Goal: Task Accomplishment & Management: Use online tool/utility

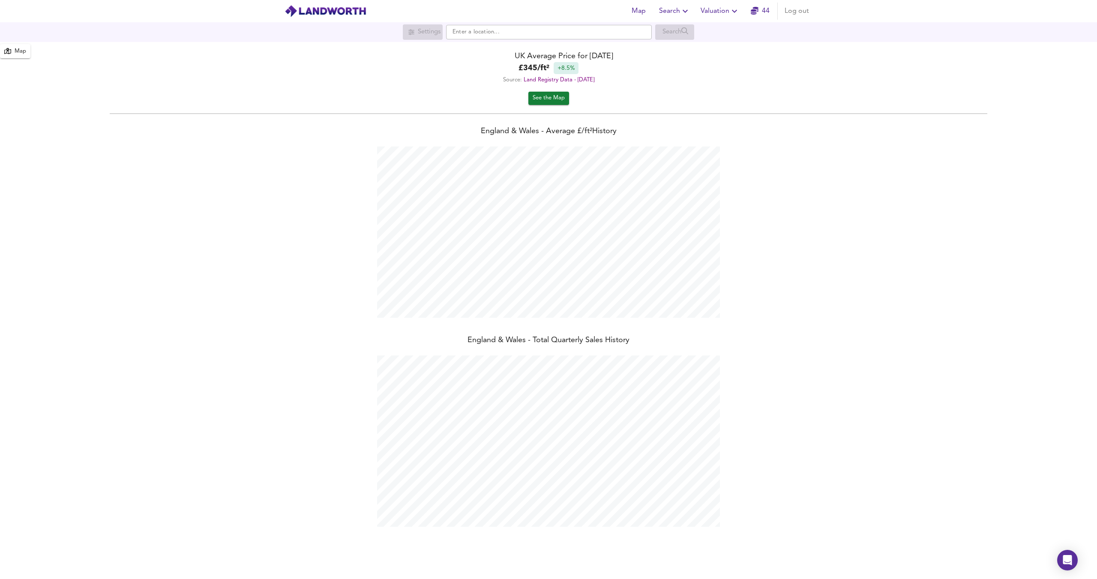
scroll to position [579, 1097]
click at [548, 10] on span "Valuation" at bounding box center [720, 11] width 39 height 12
click at [548, 31] on li "New Valuation Report" at bounding box center [720, 30] width 102 height 15
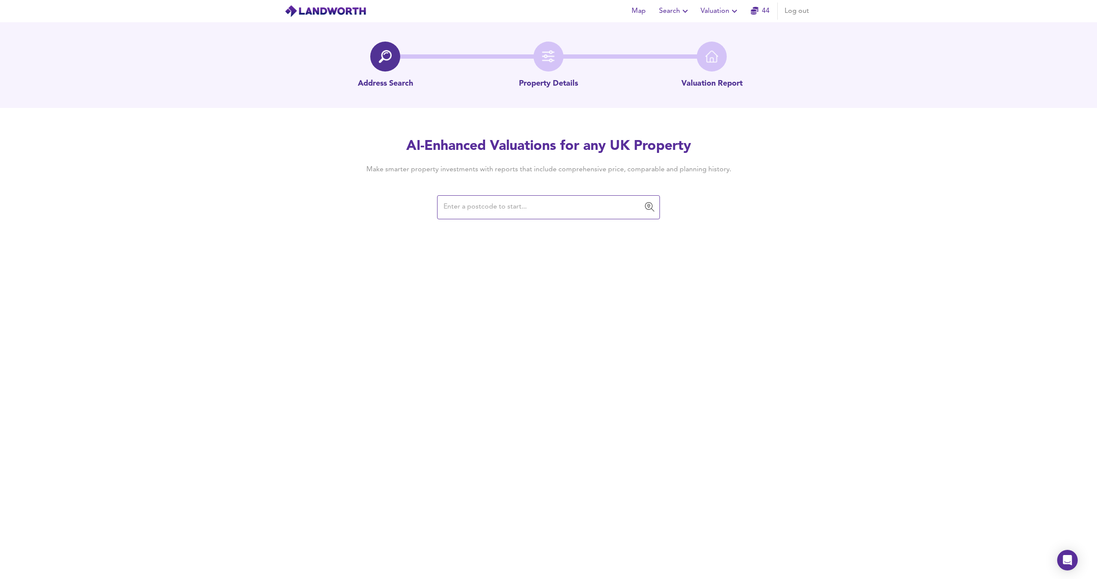
click at [478, 212] on input "text" at bounding box center [542, 207] width 202 height 16
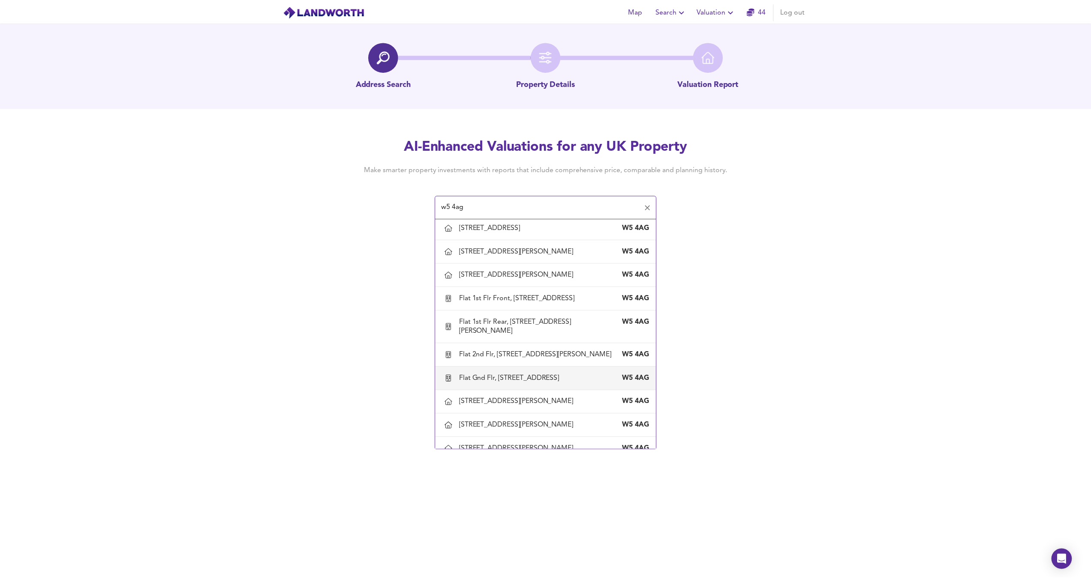
scroll to position [98, 0]
click at [512, 289] on div "Flat Gnd Flr, [STREET_ADDRESS]" at bounding box center [514, 377] width 104 height 9
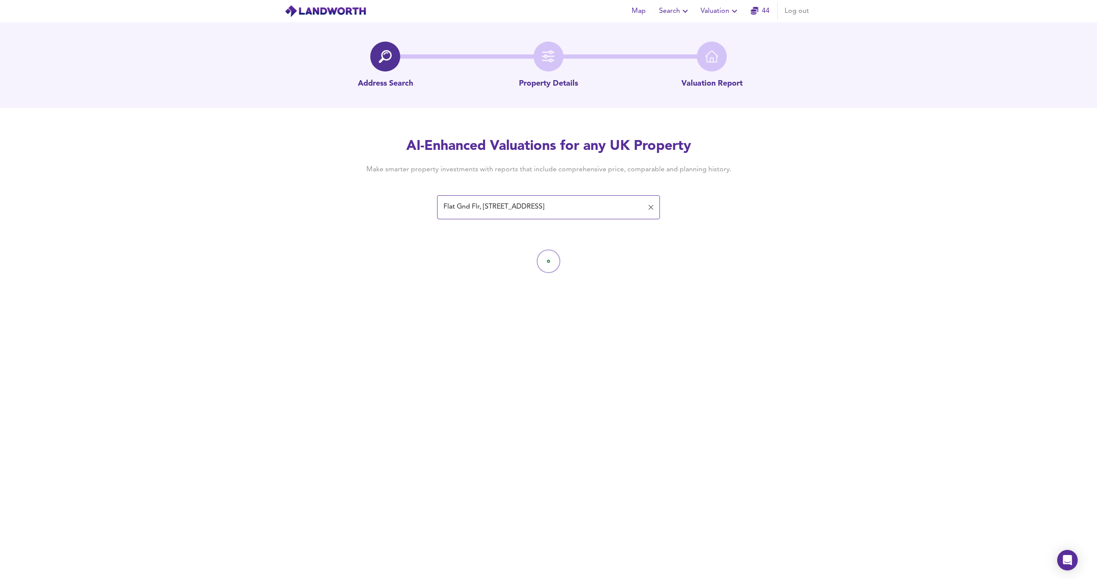
type input "Flat Gnd Flr, [STREET_ADDRESS]"
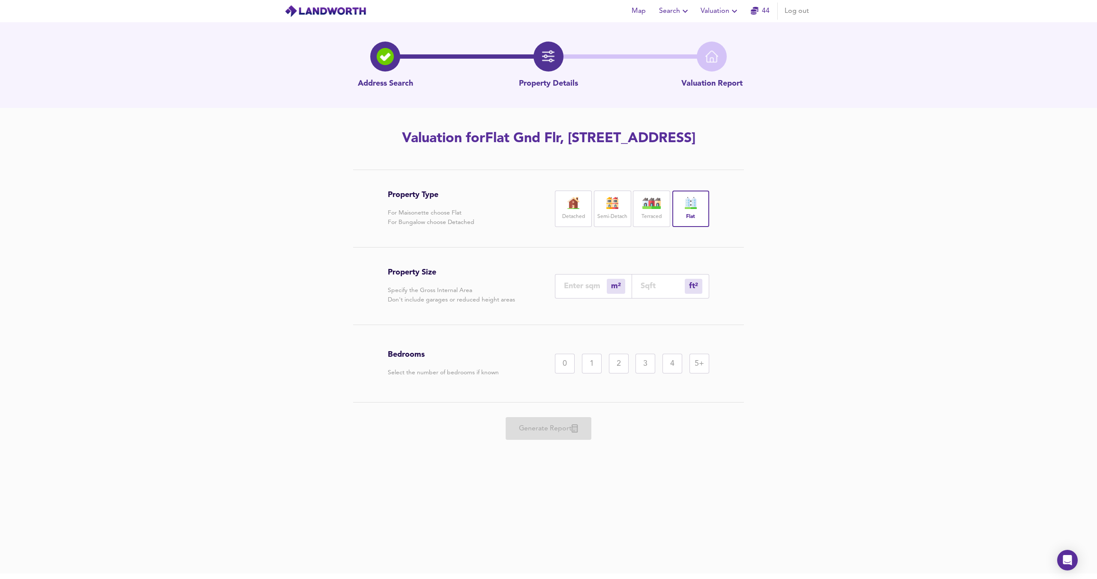
click at [548, 285] on input "number" at bounding box center [585, 286] width 43 height 9
type input "5"
type input "54"
type input "50"
type input "538"
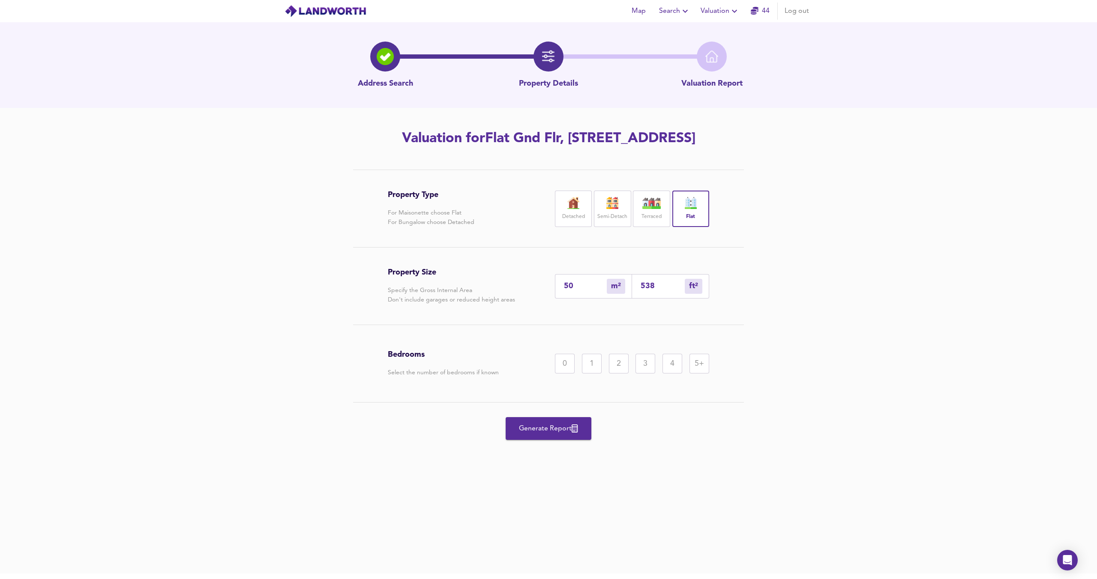
type input "50.1"
type input "539"
type input "50.1"
drag, startPoint x: 789, startPoint y: 269, endPoint x: 696, endPoint y: 323, distance: 107.3
click at [548, 271] on div "Property Type For Maisonette choose Flat For Bungalow choose Detached Detached …" at bounding box center [548, 321] width 1097 height 302
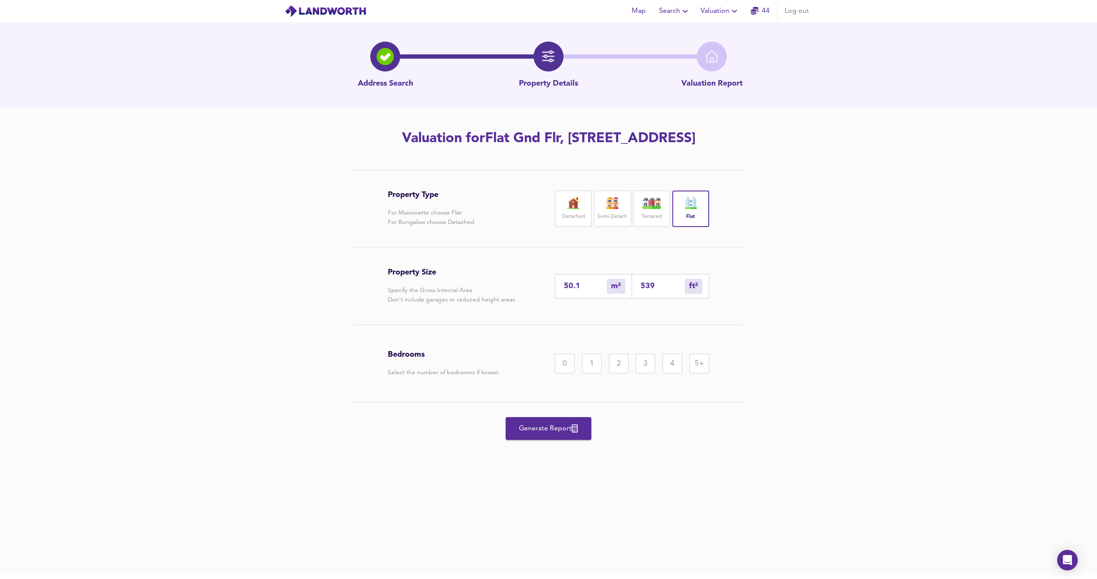
click at [548, 289] on div "2" at bounding box center [619, 364] width 20 height 20
click at [548, 289] on span "Generate Report" at bounding box center [548, 429] width 69 height 12
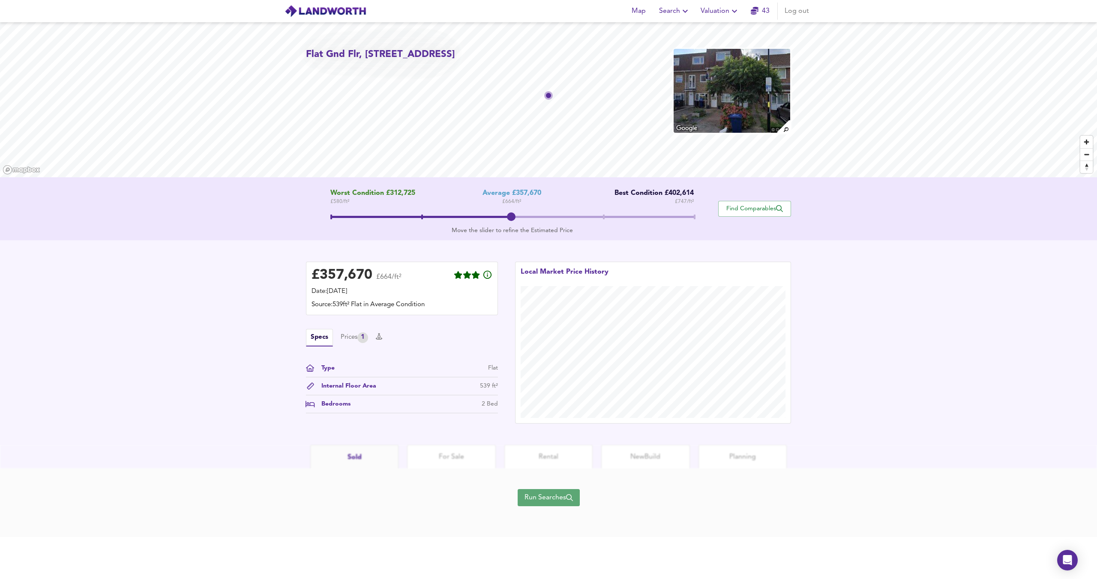
click at [548, 289] on span "Run Searches" at bounding box center [549, 498] width 48 height 12
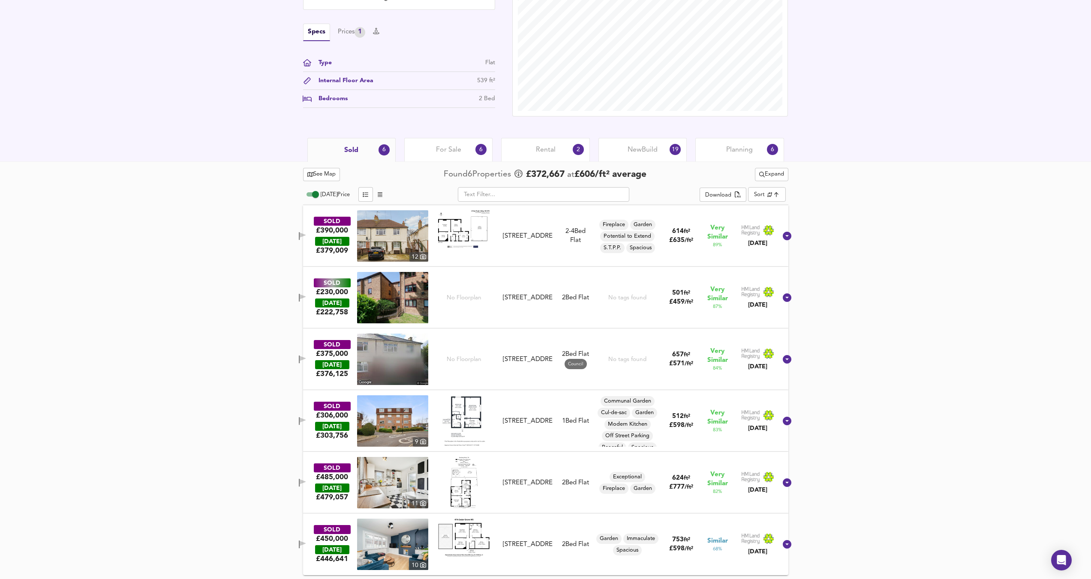
scroll to position [272, 0]
click at [548, 175] on icon "split button" at bounding box center [762, 174] width 6 height 6
click at [548, 186] on li "¼ mile ½ mile" at bounding box center [769, 191] width 72 height 14
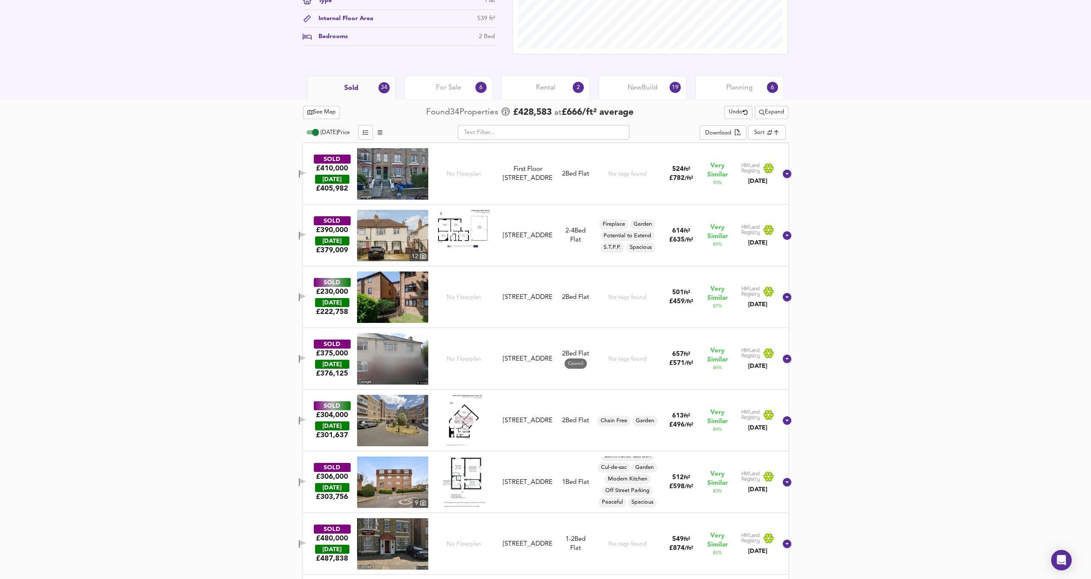
scroll to position [333, 0]
click at [415, 164] on img at bounding box center [392, 174] width 71 height 51
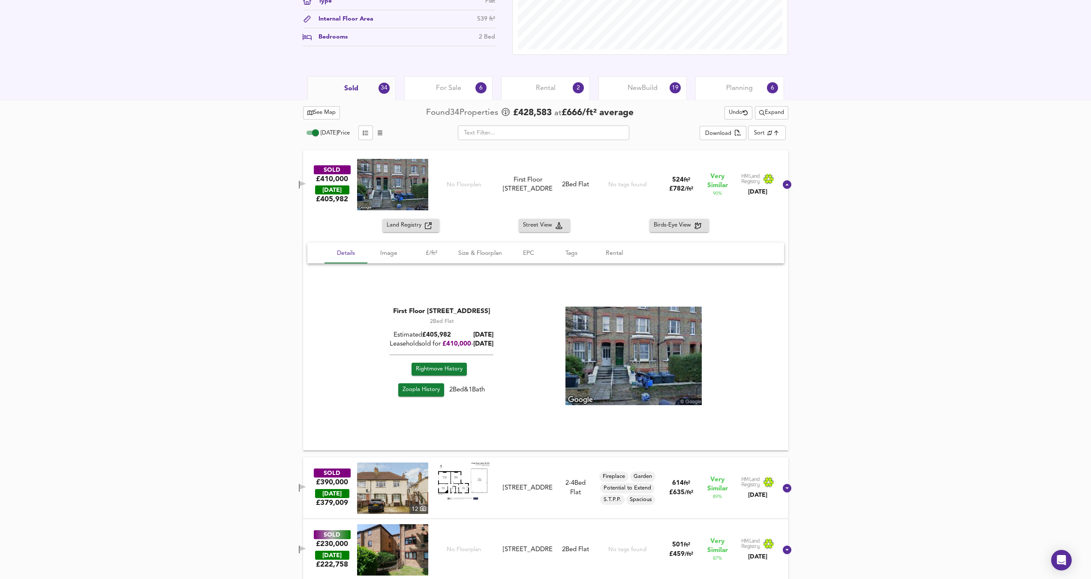
click at [489, 218] on div "SOLD £410,000 [DATE] £ 405,982 No Floorplan [GEOGRAPHIC_DATA][STREET_ADDRESS][S…" at bounding box center [545, 184] width 485 height 69
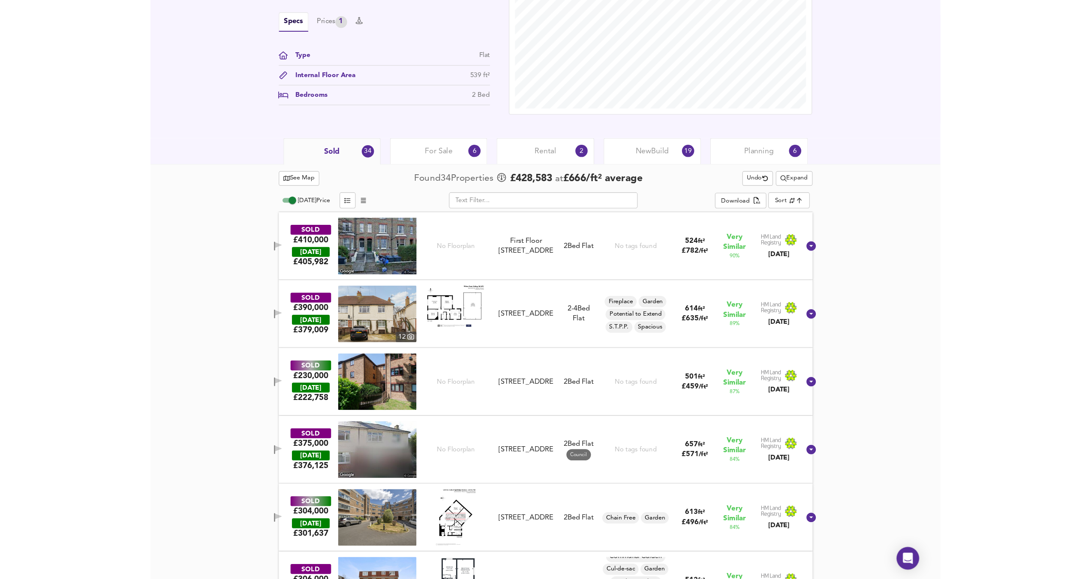
scroll to position [286, 0]
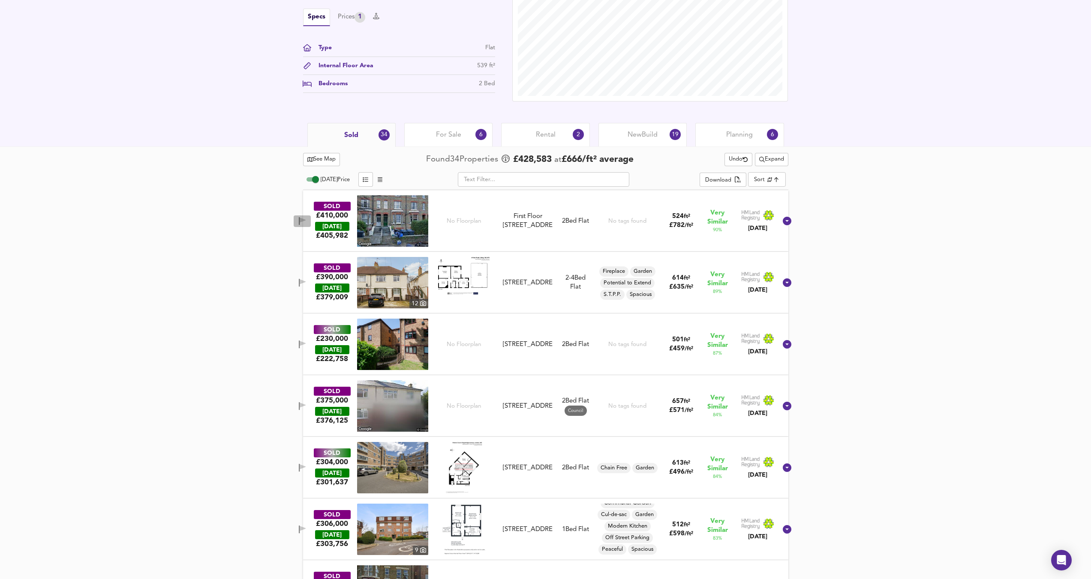
click at [306, 219] on span "button" at bounding box center [302, 221] width 13 height 8
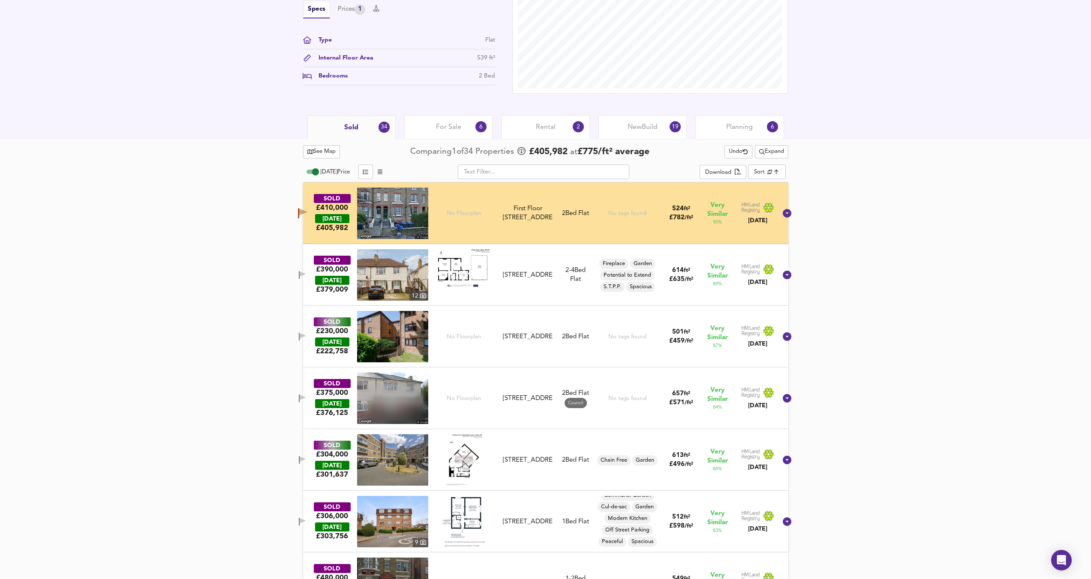
click at [334, 158] on button "See Map" at bounding box center [321, 152] width 37 height 13
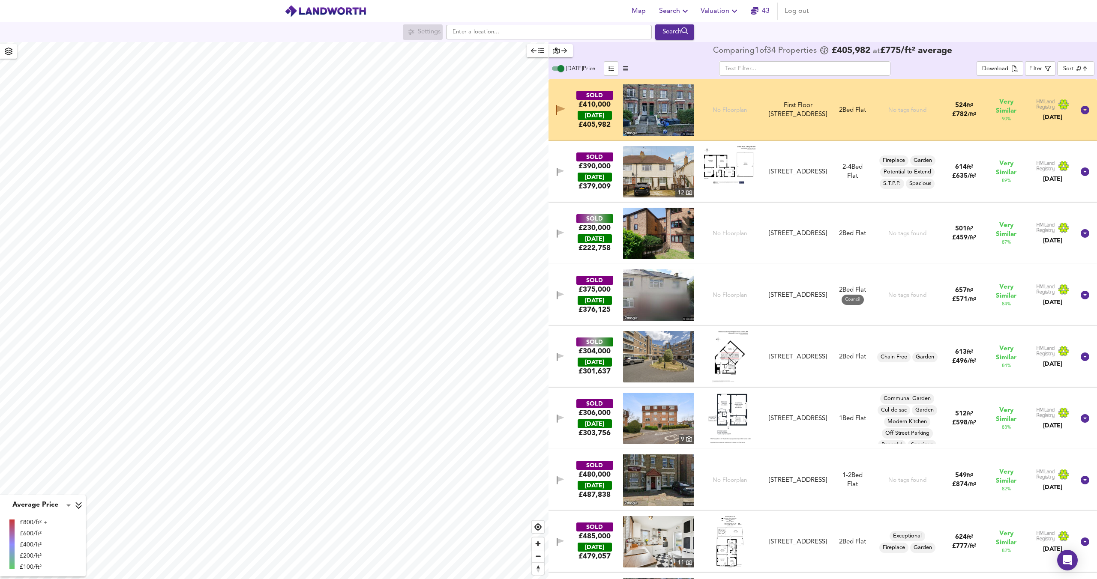
checkbox input "false"
checkbox input "true"
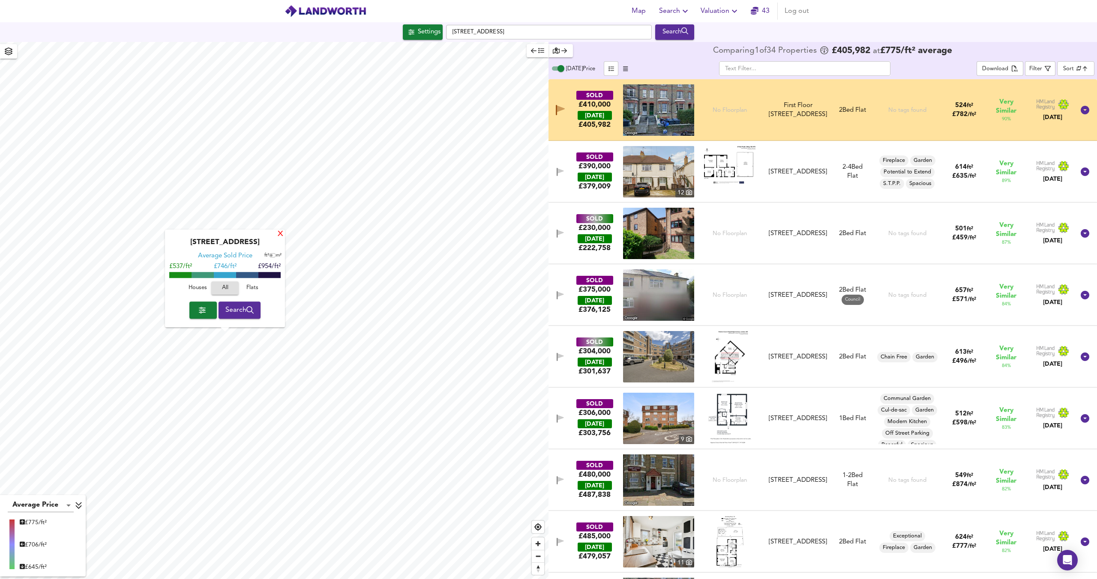
click at [277, 237] on div "X Rowan Close, W5 4AG Average Sold Price ft² m² £537/ft² £ 746/ft² £954/ft² Hou…" at bounding box center [225, 279] width 120 height 98
click at [280, 236] on div "X" at bounding box center [280, 235] width 7 height 8
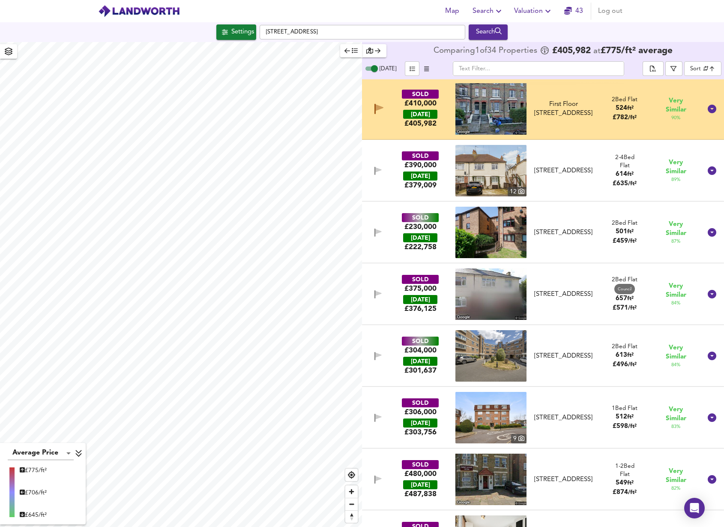
scroll to position [4, 0]
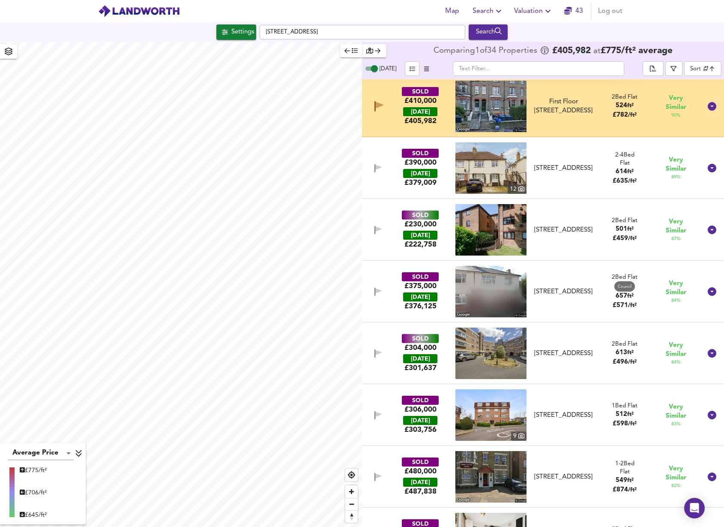
click at [507, 165] on img at bounding box center [491, 167] width 71 height 51
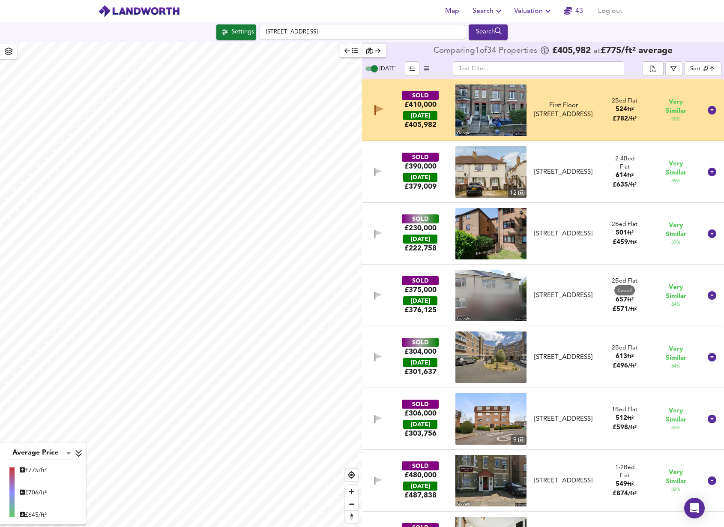
click at [380, 108] on icon "button" at bounding box center [380, 109] width 8 height 6
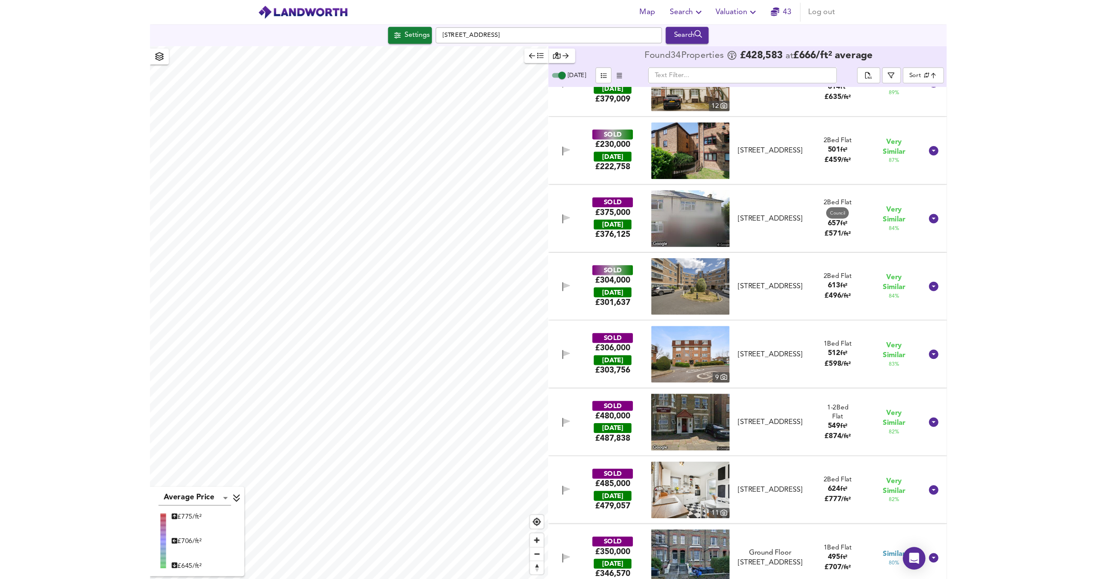
scroll to position [99, 0]
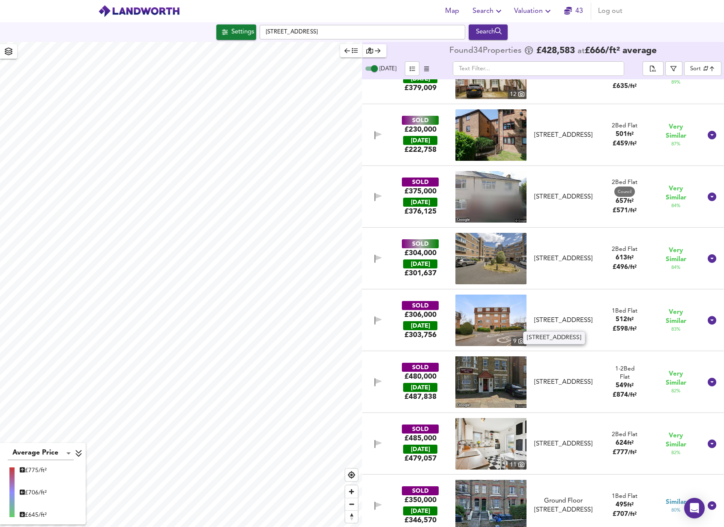
click at [528, 289] on div "[STREET_ADDRESS]" at bounding box center [563, 320] width 71 height 9
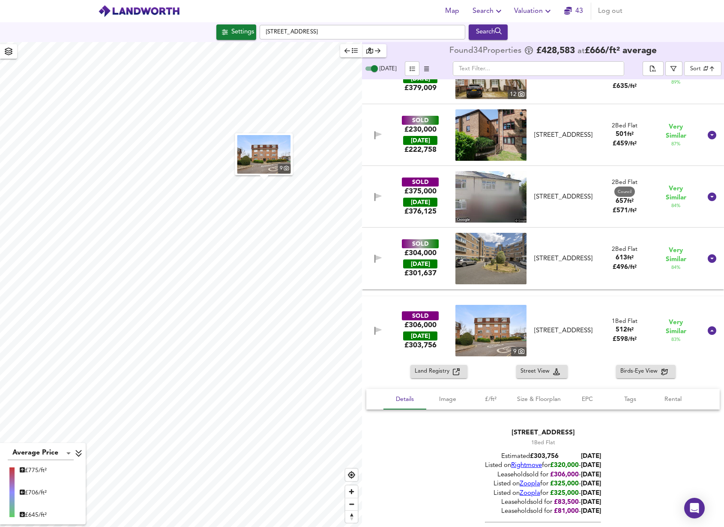
click at [506, 289] on img at bounding box center [491, 330] width 71 height 51
